Goal: Task Accomplishment & Management: Use online tool/utility

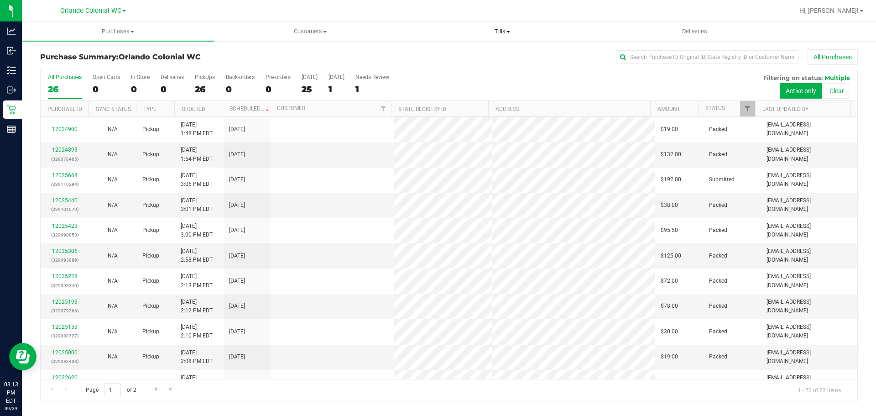
drag, startPoint x: 0, startPoint y: 0, endPoint x: 506, endPoint y: 29, distance: 507.1
click at [506, 29] on span "Tills" at bounding box center [501, 31] width 191 height 8
click at [477, 52] on li "Manage tills" at bounding box center [502, 55] width 192 height 11
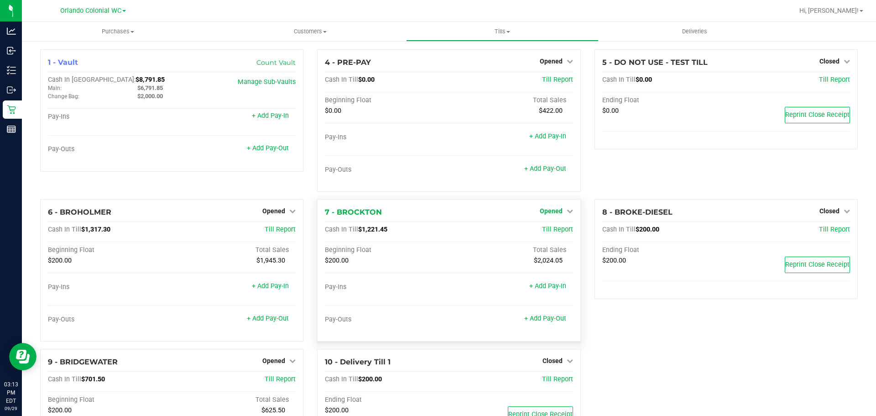
click at [552, 210] on span "Opened" at bounding box center [551, 210] width 23 height 7
click at [550, 234] on div "Close Till" at bounding box center [552, 229] width 68 height 11
click at [552, 231] on link "Close Till" at bounding box center [552, 229] width 25 height 7
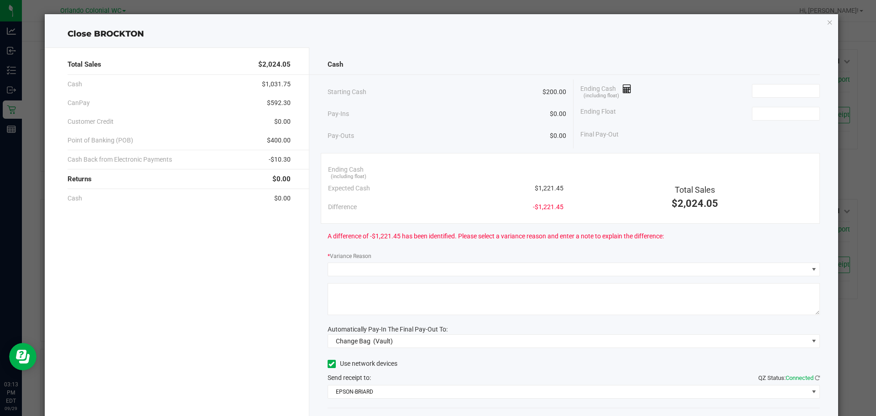
click at [557, 188] on span "$1,221.45" at bounding box center [549, 188] width 29 height 10
click at [556, 188] on span "$1,221.45" at bounding box center [549, 188] width 29 height 10
copy span "1,221.45"
click at [785, 96] on input at bounding box center [785, 90] width 67 height 13
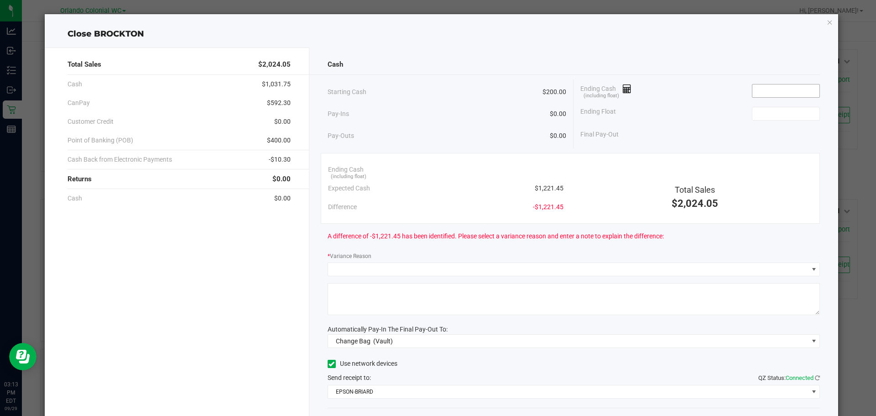
paste input "1221.45"
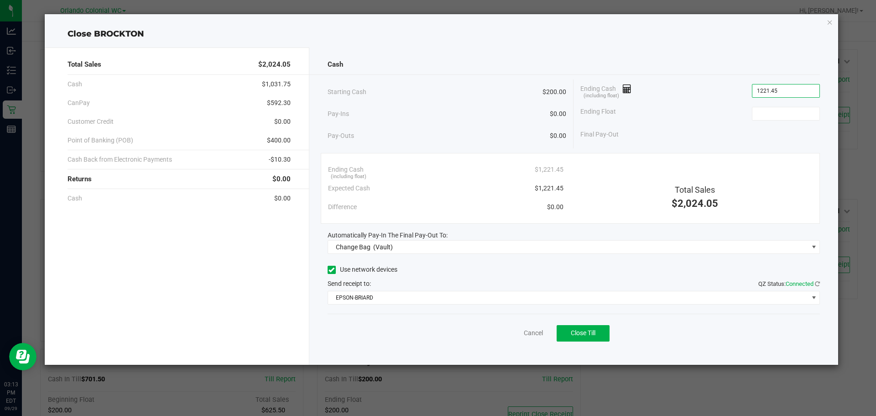
type input "$1,221.45"
click at [780, 125] on div "Final Pay-Out" at bounding box center [699, 134] width 239 height 19
click at [782, 116] on input at bounding box center [785, 113] width 67 height 13
type input "$200.00"
drag, startPoint x: 720, startPoint y: 77, endPoint x: 645, endPoint y: 81, distance: 75.3
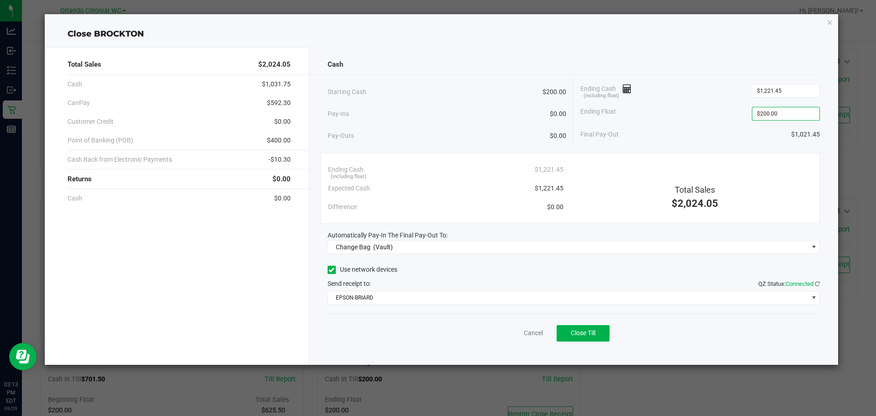
click at [713, 78] on div "Cash Starting Cash $200.00 Pay-Ins $0.00 Pay-Outs $0.00 Ending Cash (including …" at bounding box center [573, 205] width 529 height 317
click at [556, 73] on div "Cash" at bounding box center [573, 65] width 493 height 20
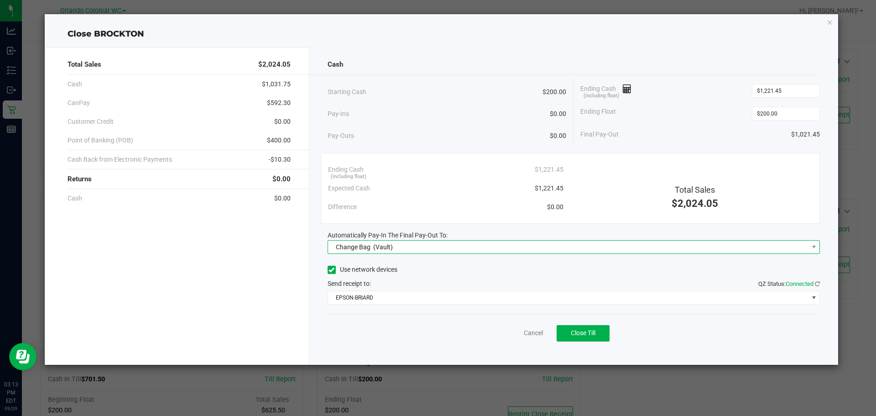
click at [444, 251] on span "Change Bag (Vault)" at bounding box center [568, 246] width 480 height 13
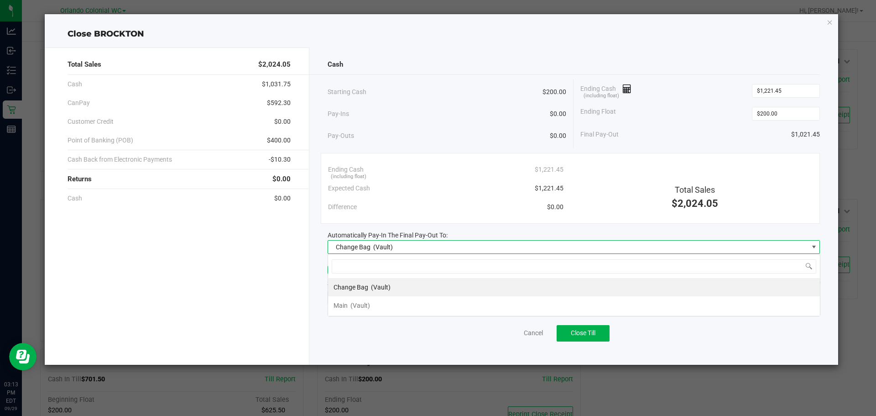
scroll to position [14, 492]
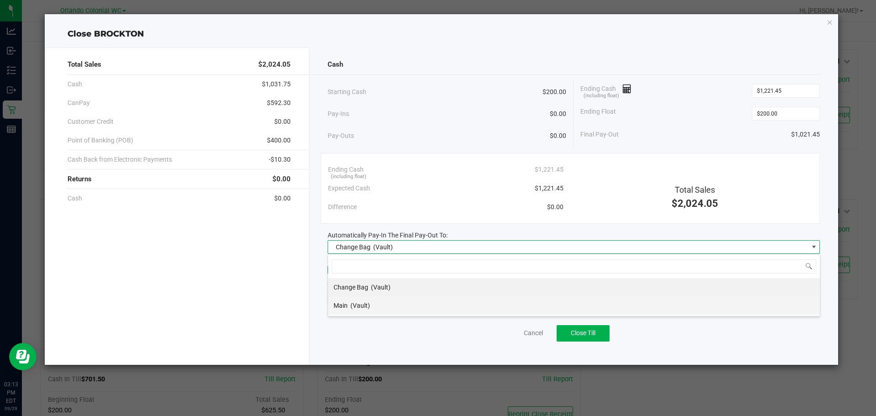
click at [377, 306] on li "Main (Vault)" at bounding box center [574, 305] width 492 height 18
click at [380, 299] on span "EPSON-BRIARD" at bounding box center [568, 297] width 480 height 13
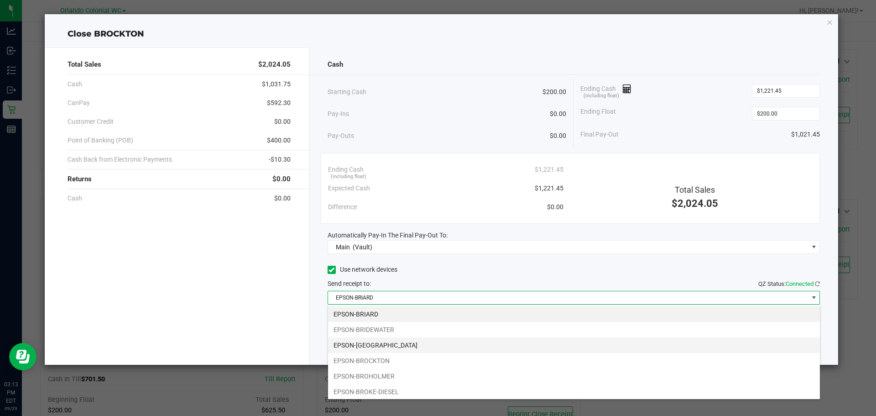
click at [393, 347] on li "EPSON-BRITTANY" at bounding box center [574, 345] width 492 height 16
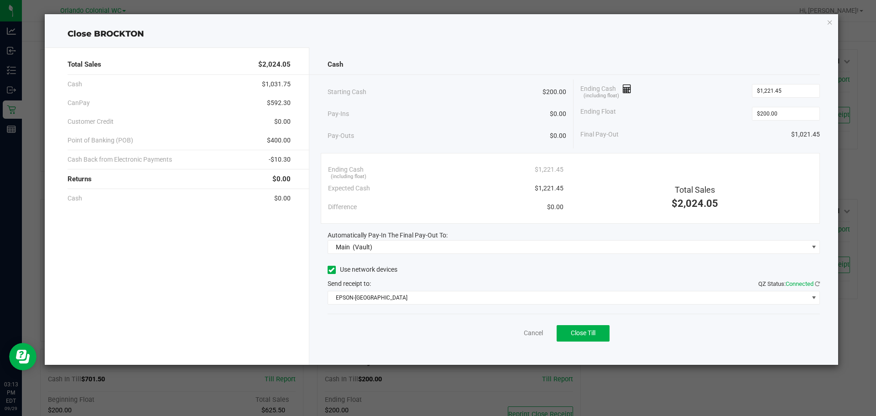
click at [301, 328] on div "Total Sales $2,024.05 Cash $1,031.75 CanPay $592.30 Customer Credit $0.00 Point…" at bounding box center [177, 205] width 265 height 317
click at [442, 116] on div "Pay-Ins $0.00" at bounding box center [446, 113] width 239 height 19
click at [453, 103] on div "Starting Cash $200.00" at bounding box center [446, 91] width 239 height 25
click at [579, 334] on span "Close Till" at bounding box center [583, 332] width 25 height 7
click at [508, 336] on link "Dismiss" at bounding box center [513, 333] width 22 height 10
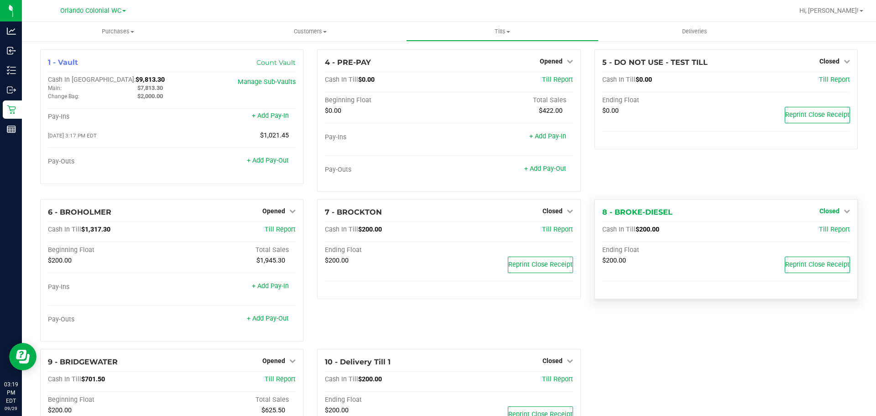
click at [834, 212] on link "Closed" at bounding box center [834, 210] width 31 height 7
click at [822, 232] on link "Open Till" at bounding box center [829, 229] width 24 height 7
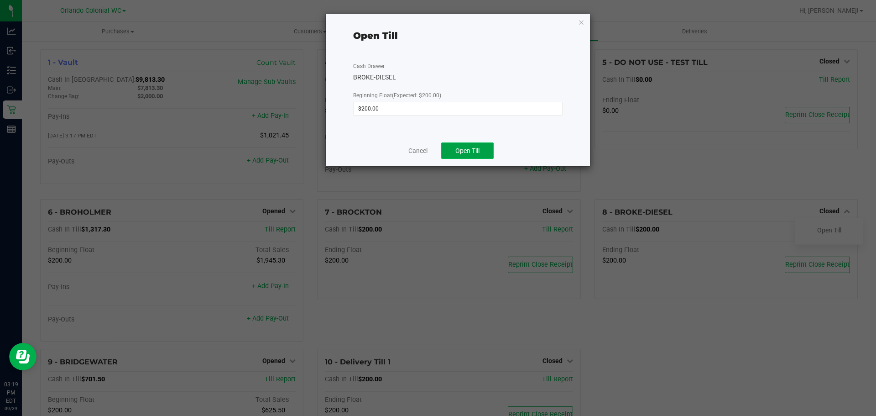
click at [465, 151] on span "Open Till" at bounding box center [467, 150] width 24 height 7
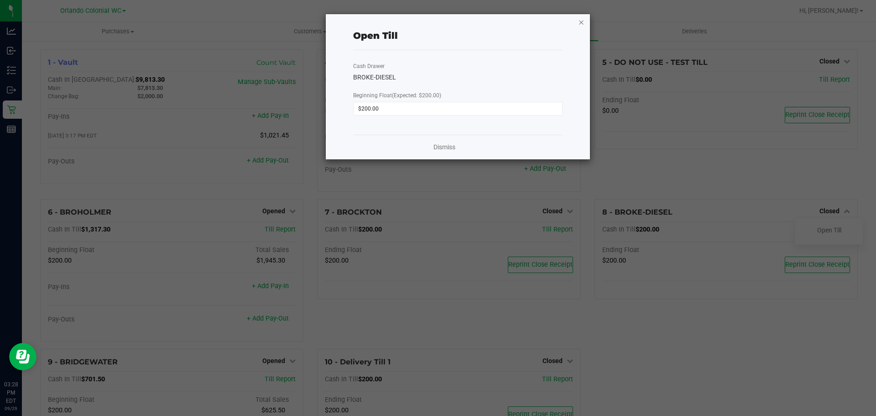
click at [581, 20] on icon "button" at bounding box center [581, 21] width 6 height 11
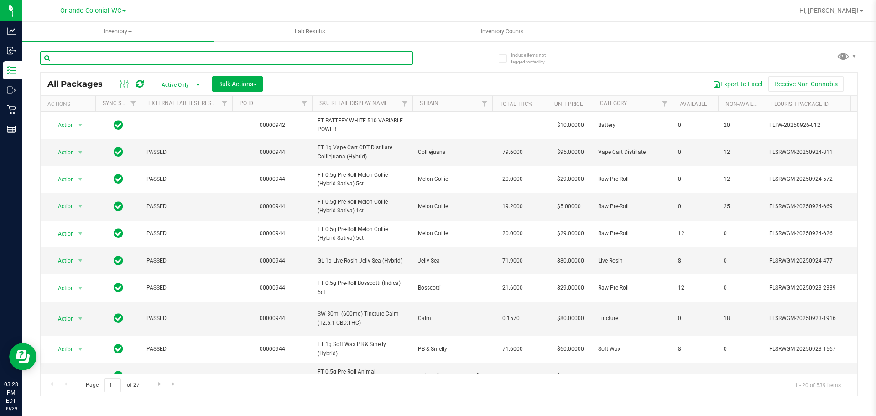
click at [232, 57] on input "text" at bounding box center [226, 58] width 373 height 14
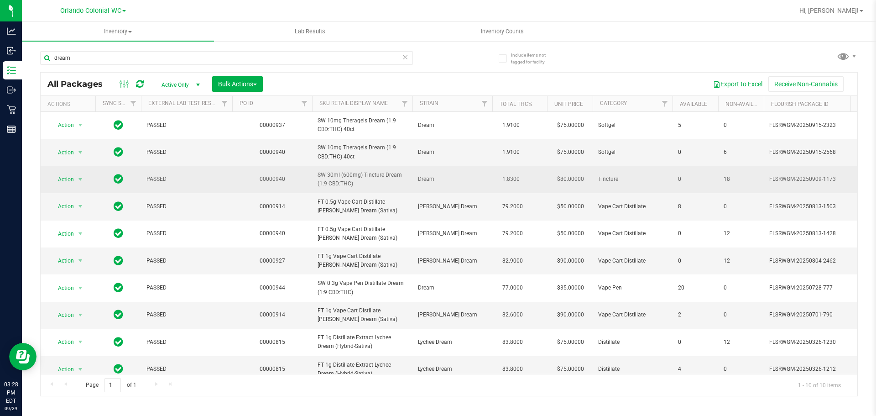
click at [362, 175] on span "SW 30ml (600mg) Tincture Dream (1:9 CBD:THC)" at bounding box center [361, 179] width 89 height 17
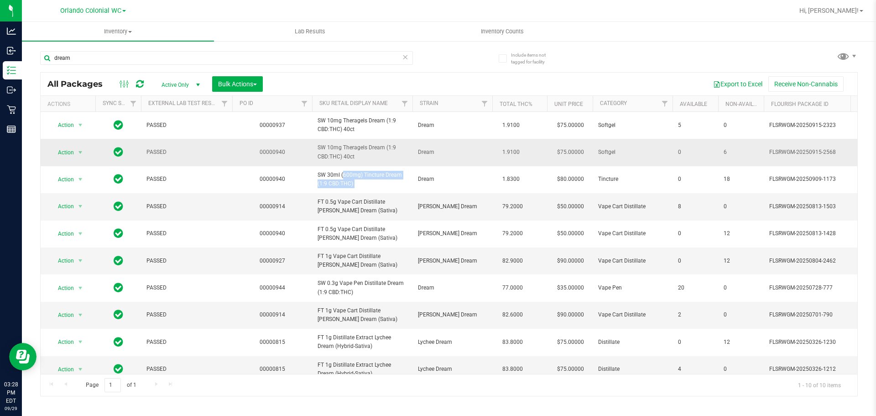
drag, startPoint x: 362, startPoint y: 175, endPoint x: 301, endPoint y: 148, distance: 67.2
click at [362, 175] on span "SW 30ml (600mg) Tincture Dream (1:9 CBD:THC)" at bounding box center [361, 179] width 89 height 17
copy tr "SW 30ml (600mg) Tincture Dream (1:9 CBD:THC)"
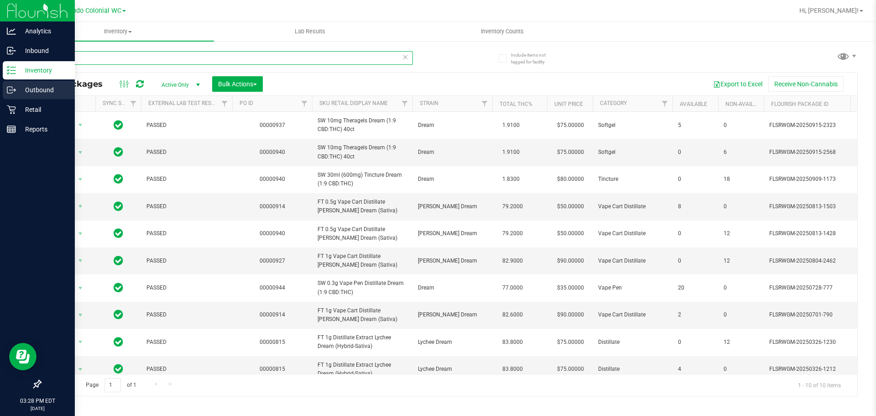
drag, startPoint x: 120, startPoint y: 58, endPoint x: 0, endPoint y: 87, distance: 123.2
click at [0, 80] on div "Analytics Inbound Inventory Outbound Retail Reports 03:28 PM EDT [DATE] 09/29 O…" at bounding box center [438, 208] width 876 height 416
paste input "SW 30ml (600mg) Tincture Dream (1:9 CBD:THC)"
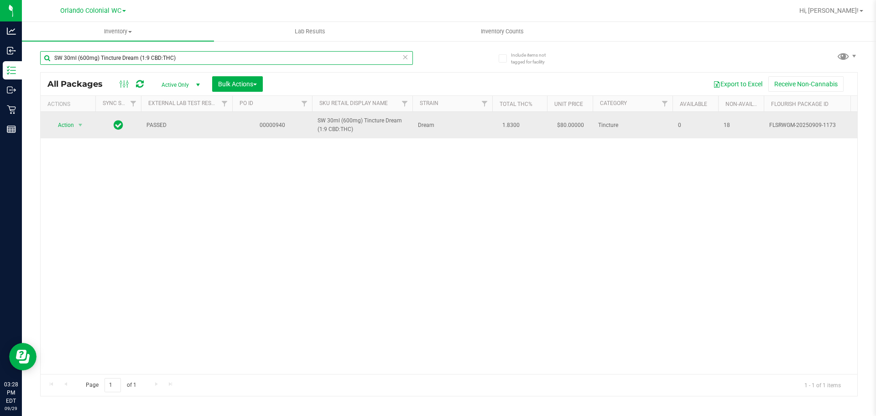
type input "SW 30ml (600mg) Tincture Dream (1:9 CBD:THC)"
click at [62, 126] on span "Action" at bounding box center [62, 125] width 25 height 13
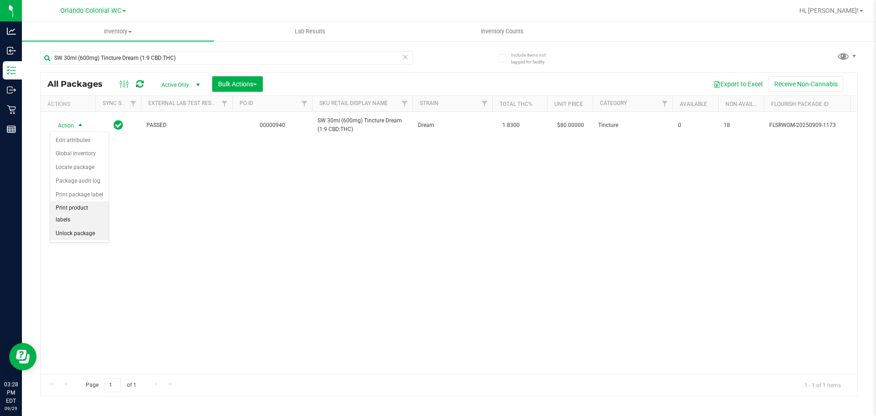
click at [85, 227] on li "Unlock package" at bounding box center [79, 234] width 58 height 14
